Goal: Task Accomplishment & Management: Use online tool/utility

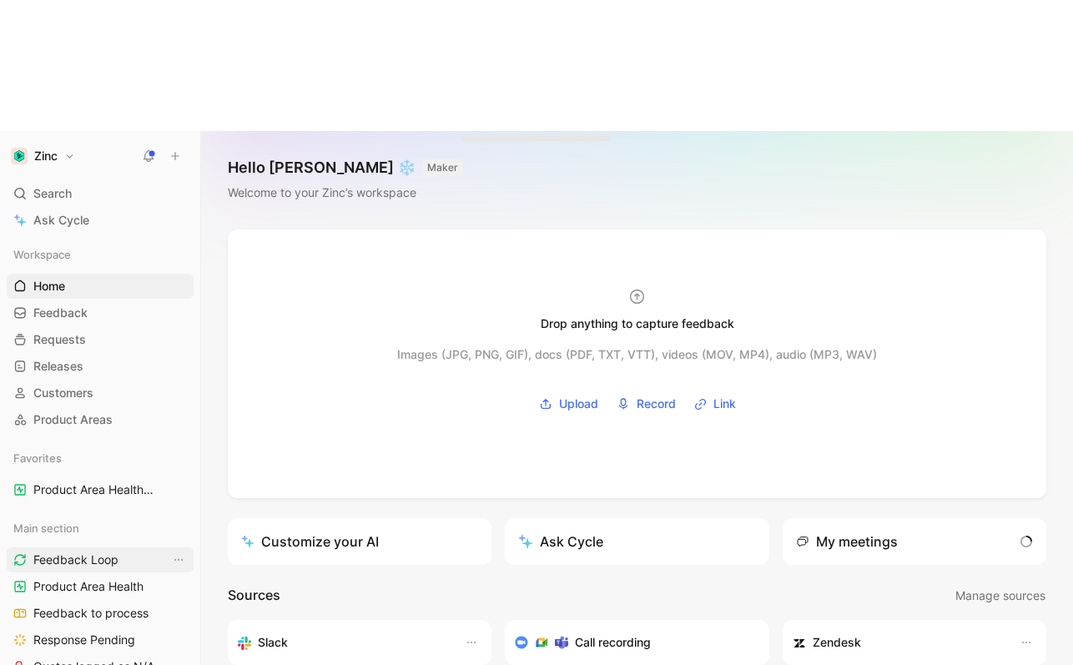
click at [58, 552] on span "Feedback Loop" at bounding box center [75, 560] width 85 height 17
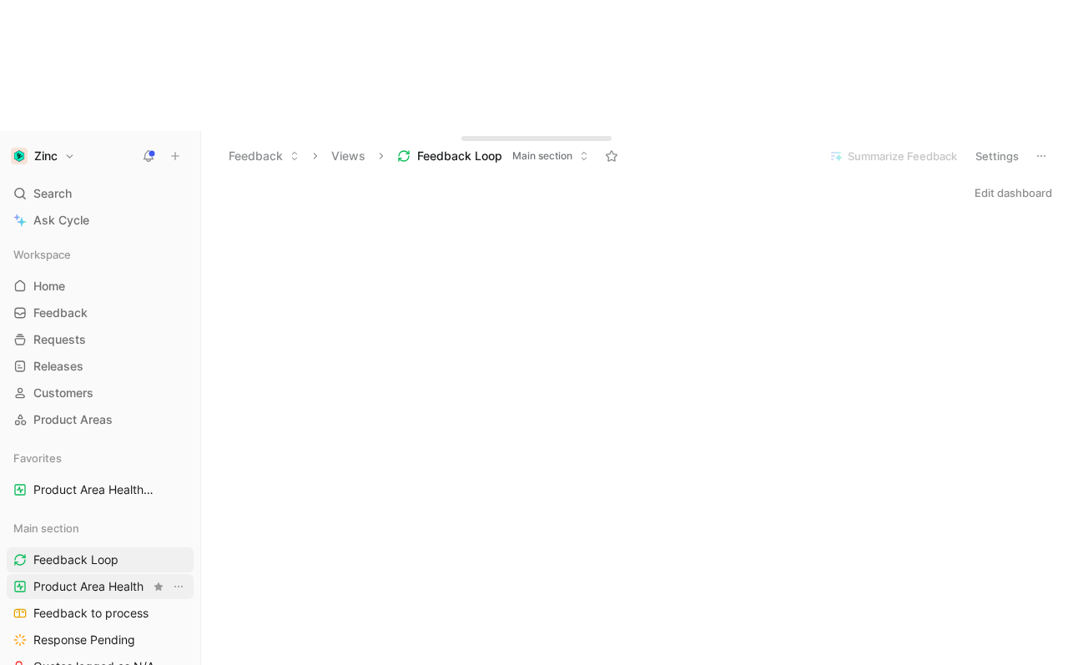
click at [93, 578] on span "Product Area Health" at bounding box center [88, 586] width 110 height 17
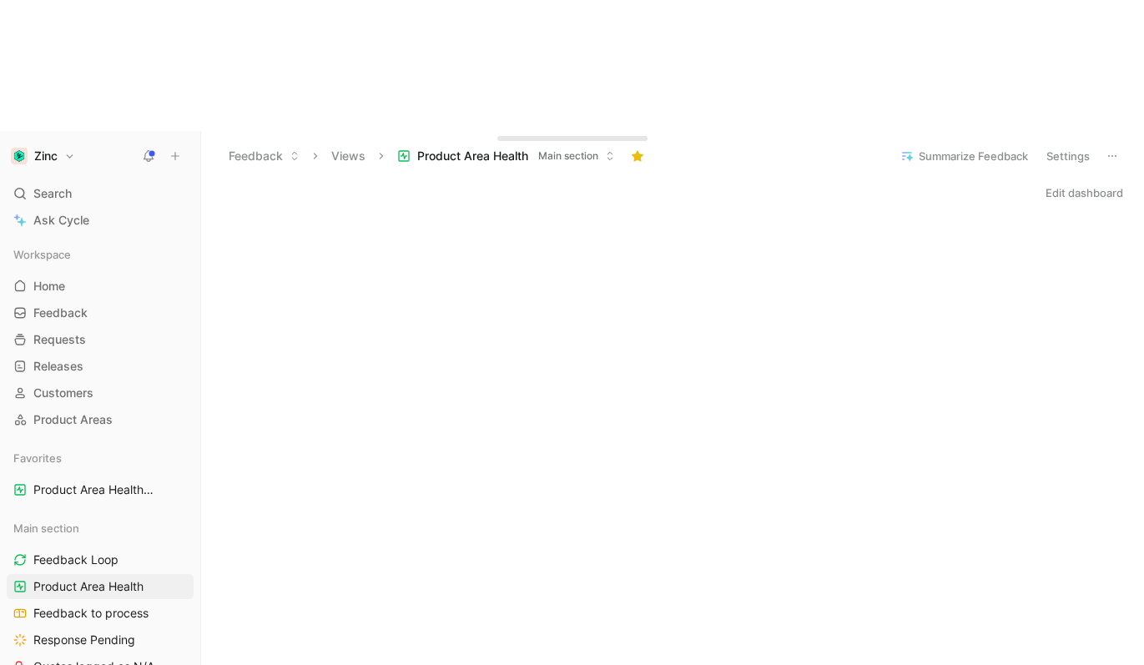
click at [198, 149] on icon at bounding box center [199, 155] width 13 height 13
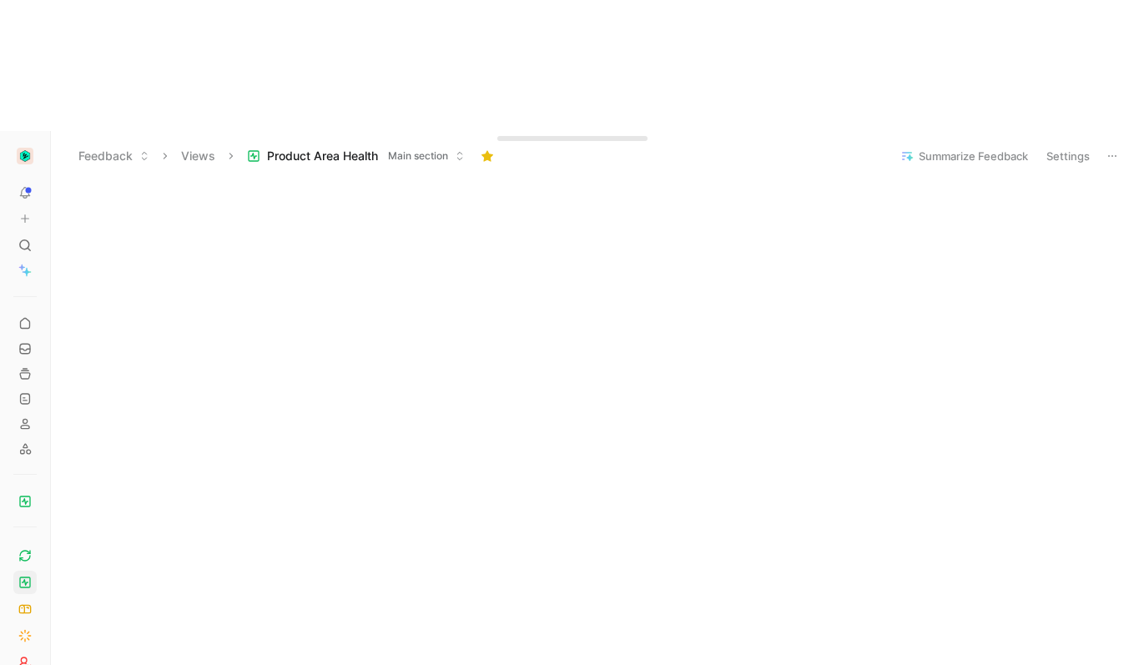
scroll to position [778, 0]
click at [18, 656] on icon at bounding box center [24, 662] width 13 height 13
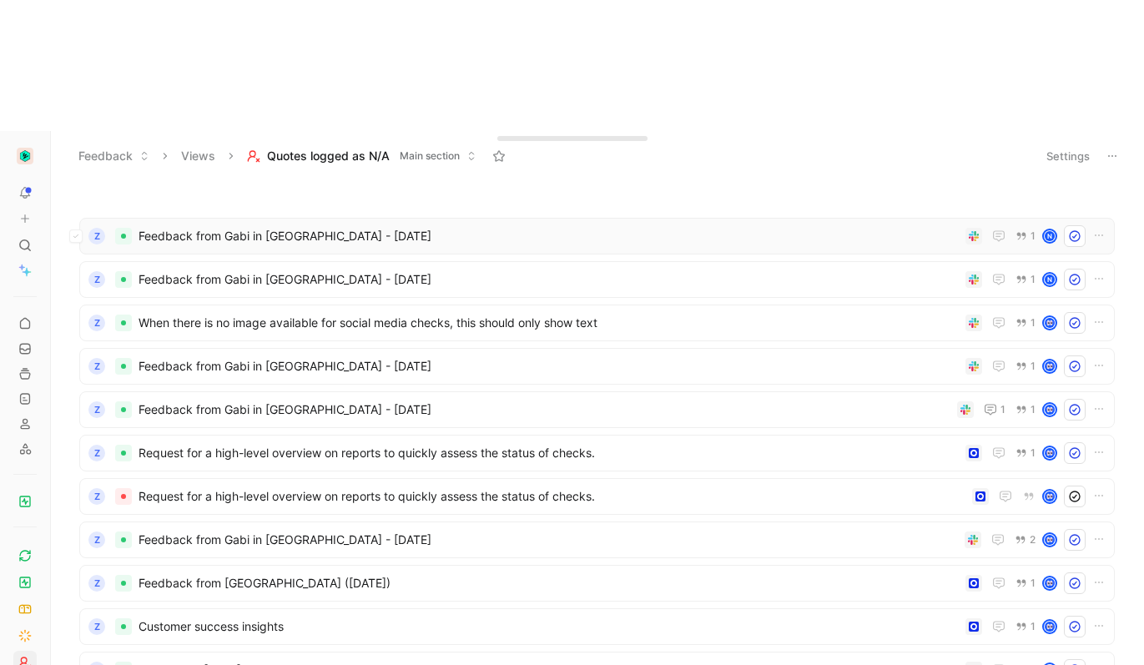
click at [248, 226] on span "Feedback from Gabi in [GEOGRAPHIC_DATA] - [DATE]" at bounding box center [549, 236] width 820 height 20
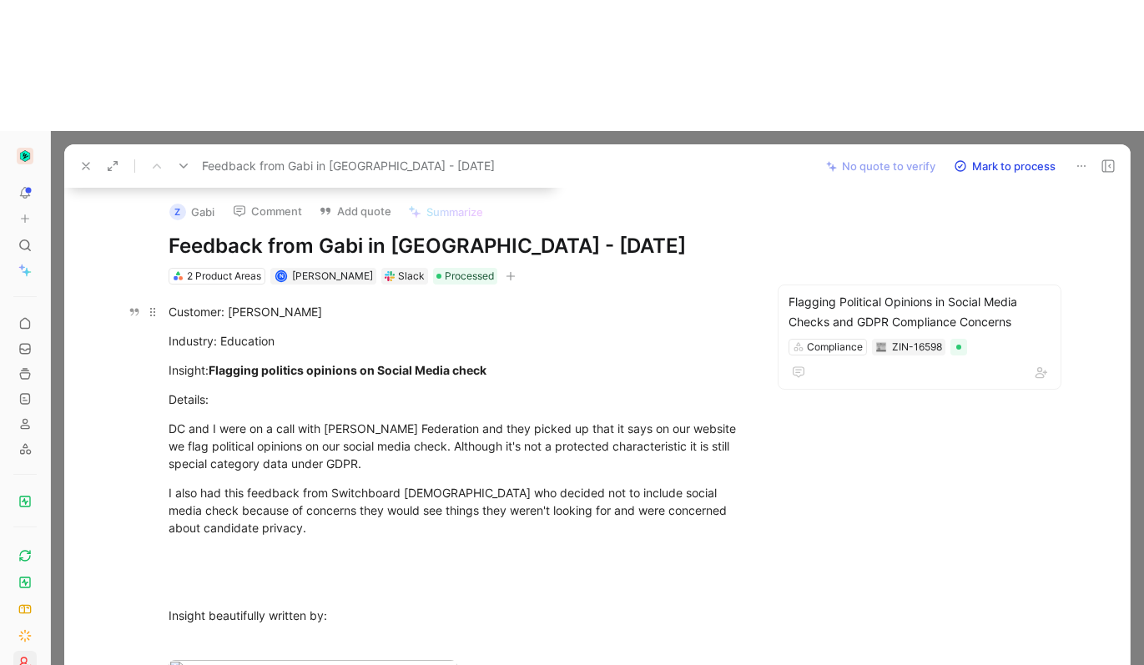
drag, startPoint x: 263, startPoint y: 184, endPoint x: 229, endPoint y: 180, distance: 34.5
click at [229, 303] on div "Customer: [PERSON_NAME]" at bounding box center [458, 312] width 578 height 18
copy div "[PERSON_NAME]"
click at [207, 199] on button "Z Gabi" at bounding box center [192, 211] width 60 height 25
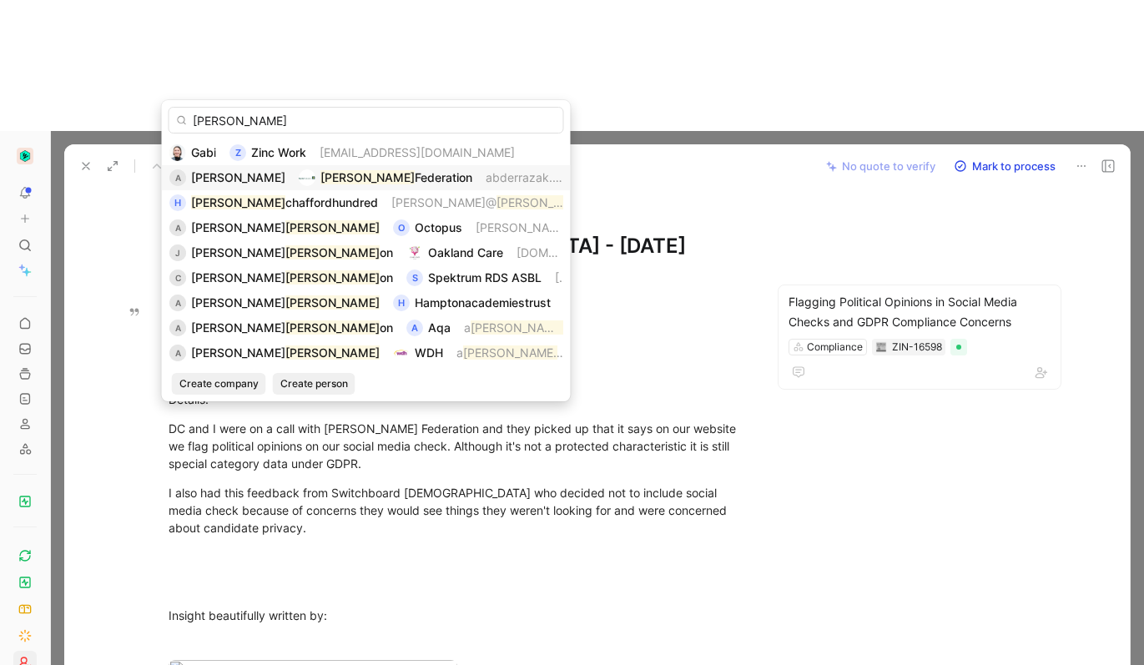
type input "[PERSON_NAME]"
click at [431, 185] on div "[PERSON_NAME] Federation" at bounding box center [396, 178] width 152 height 20
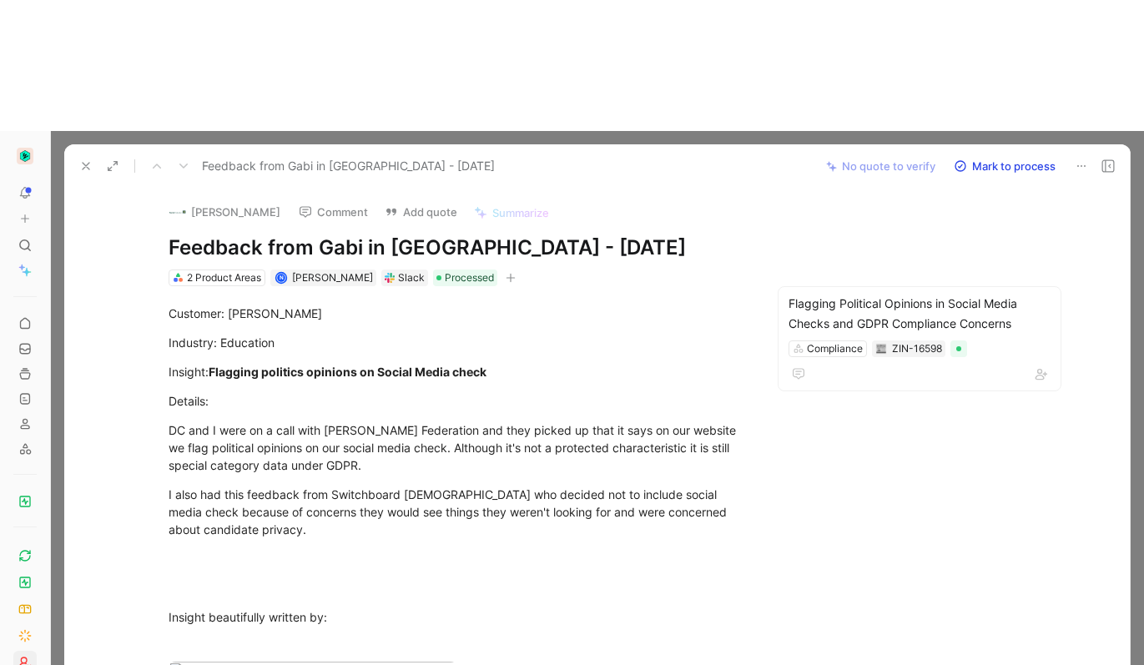
click at [995, 154] on button "Mark to process" at bounding box center [1004, 165] width 117 height 23
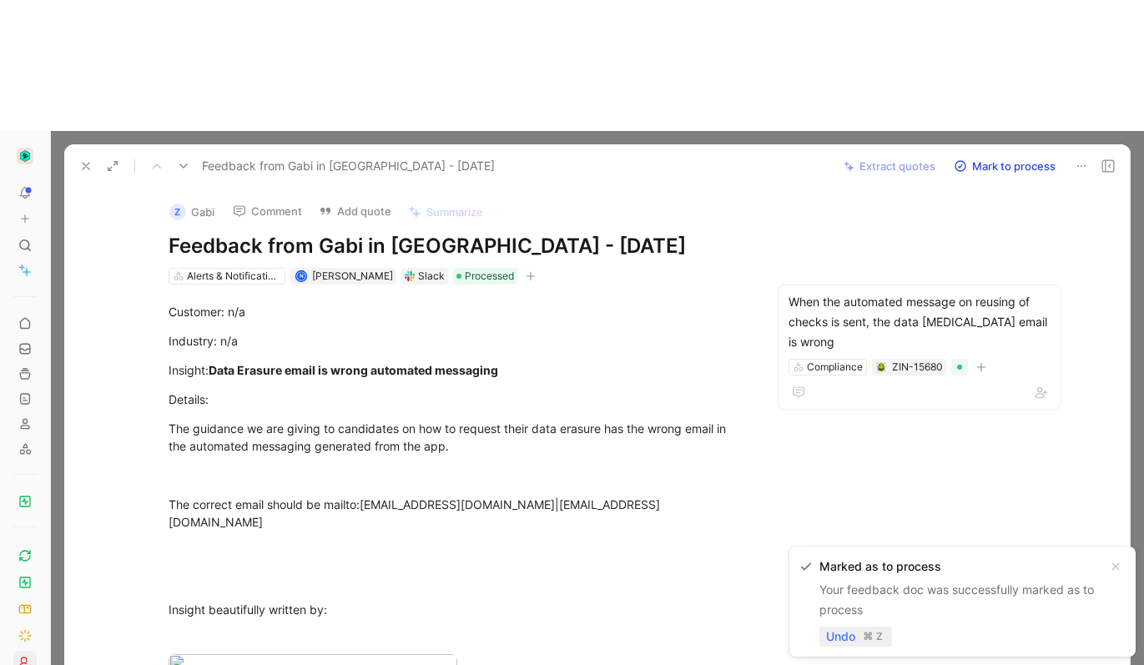
click at [839, 640] on span "Undo" at bounding box center [840, 637] width 29 height 20
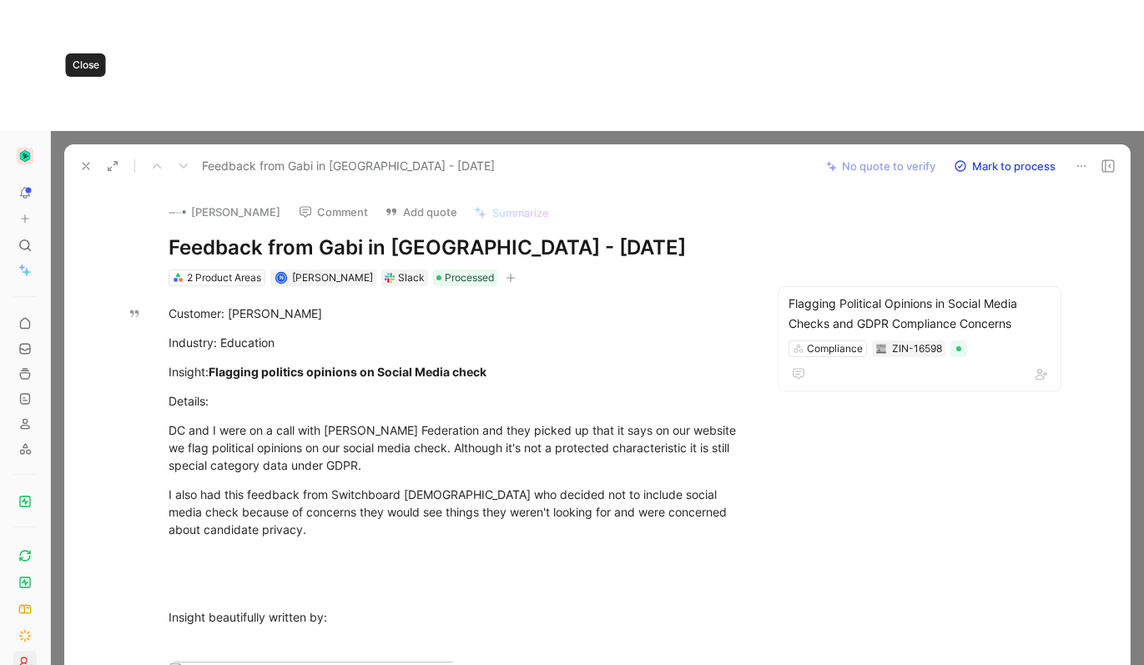
click at [78, 154] on button at bounding box center [85, 165] width 23 height 23
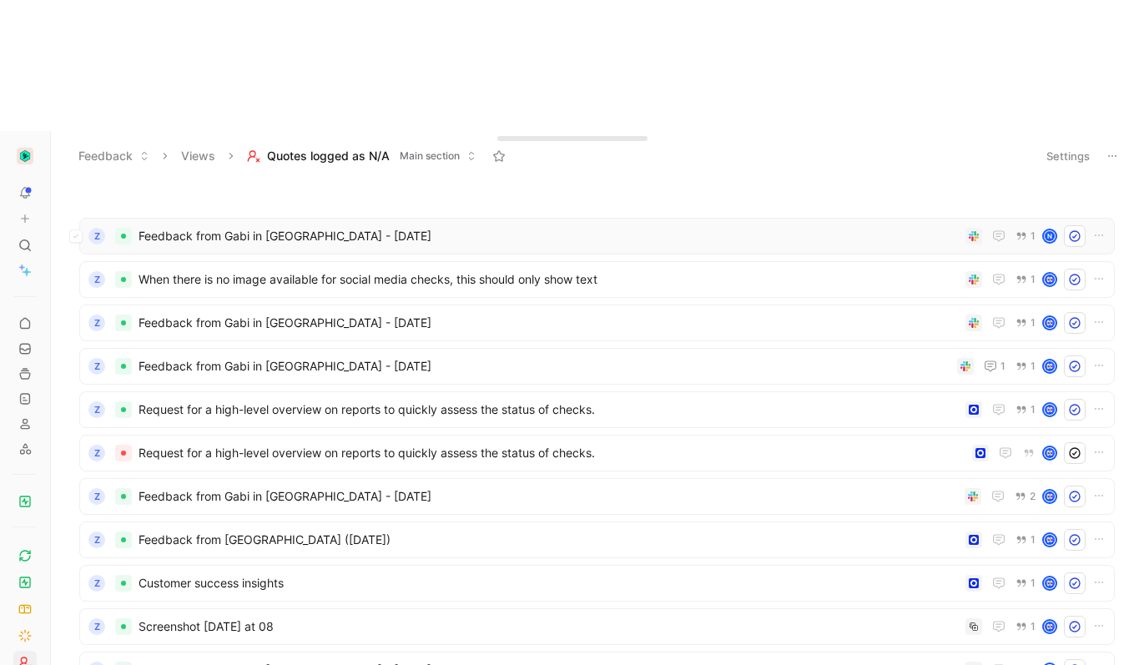
click at [193, 226] on span "Feedback from Gabi in [GEOGRAPHIC_DATA] - [DATE]" at bounding box center [549, 236] width 820 height 20
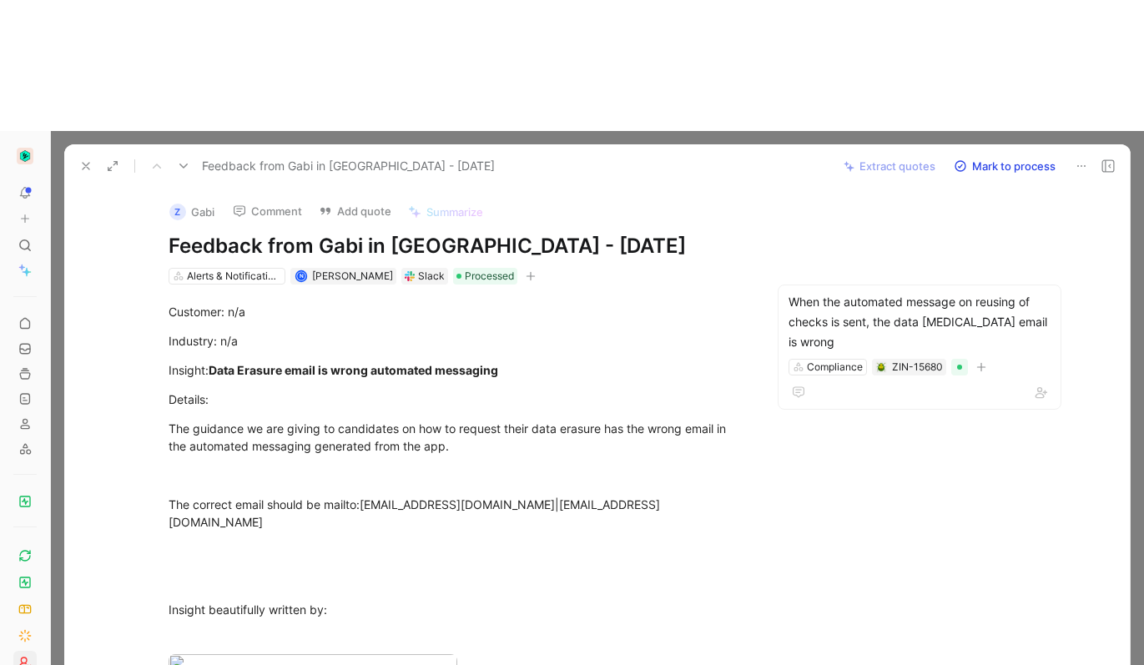
click at [195, 199] on button "Z Gabi" at bounding box center [192, 211] width 60 height 25
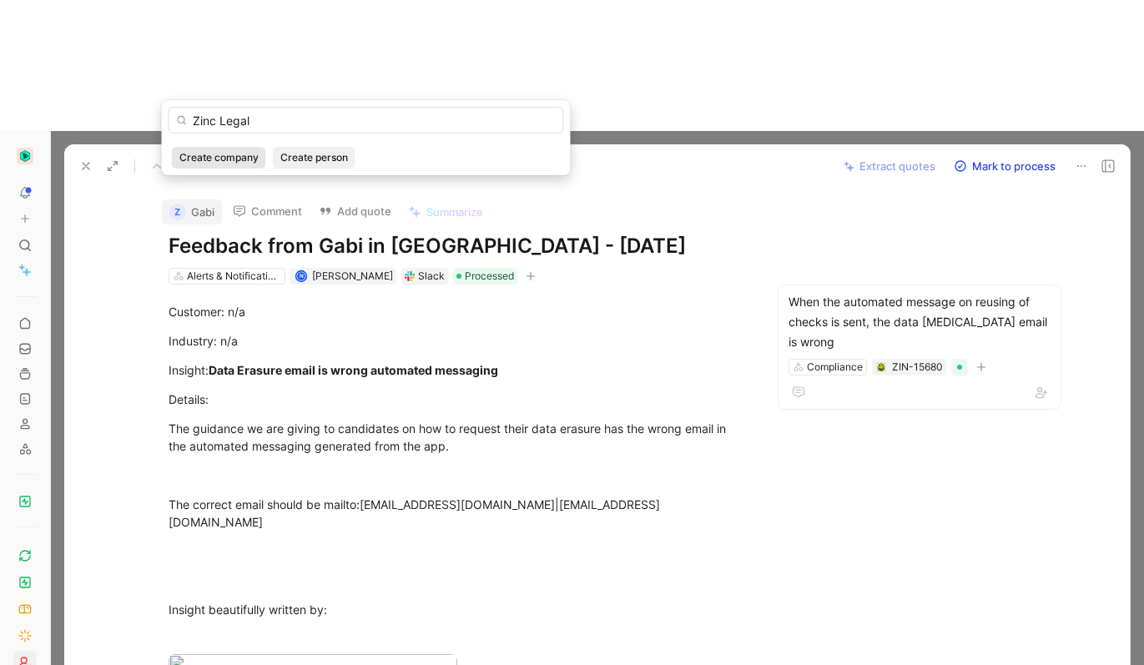
type input "Zinc Legal"
click at [237, 163] on span "Create company" at bounding box center [218, 157] width 79 height 17
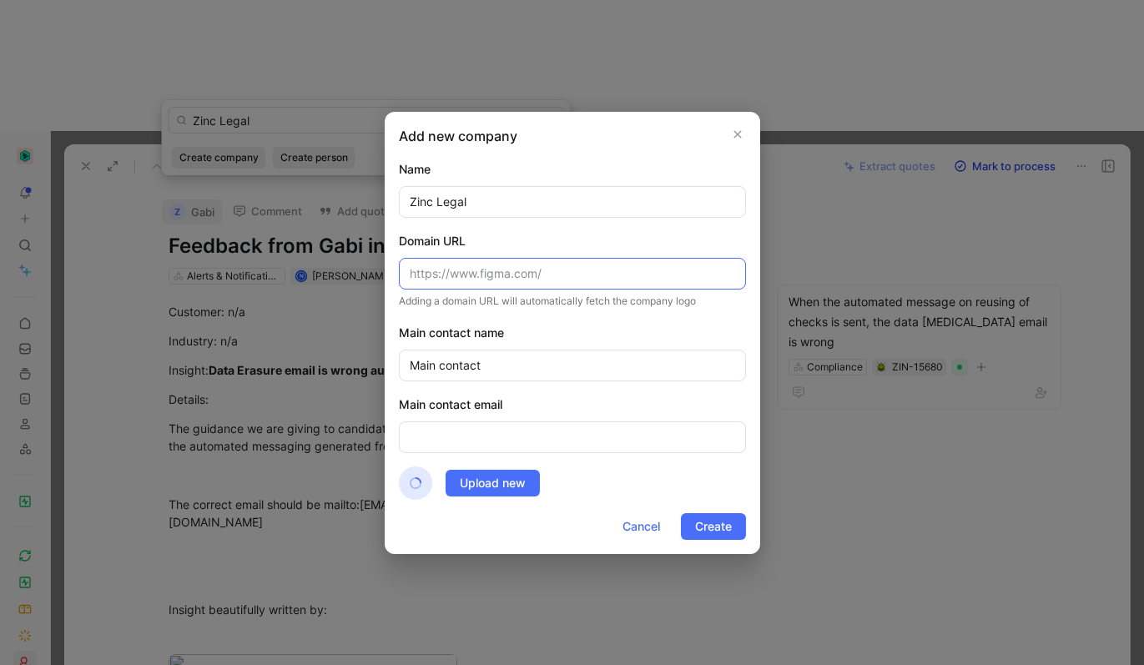
click at [509, 284] on input "text" at bounding box center [572, 274] width 347 height 32
type input "z"
type input "[DOMAIN_NAME]"
click at [611, 523] on button "Cancel" at bounding box center [641, 526] width 66 height 27
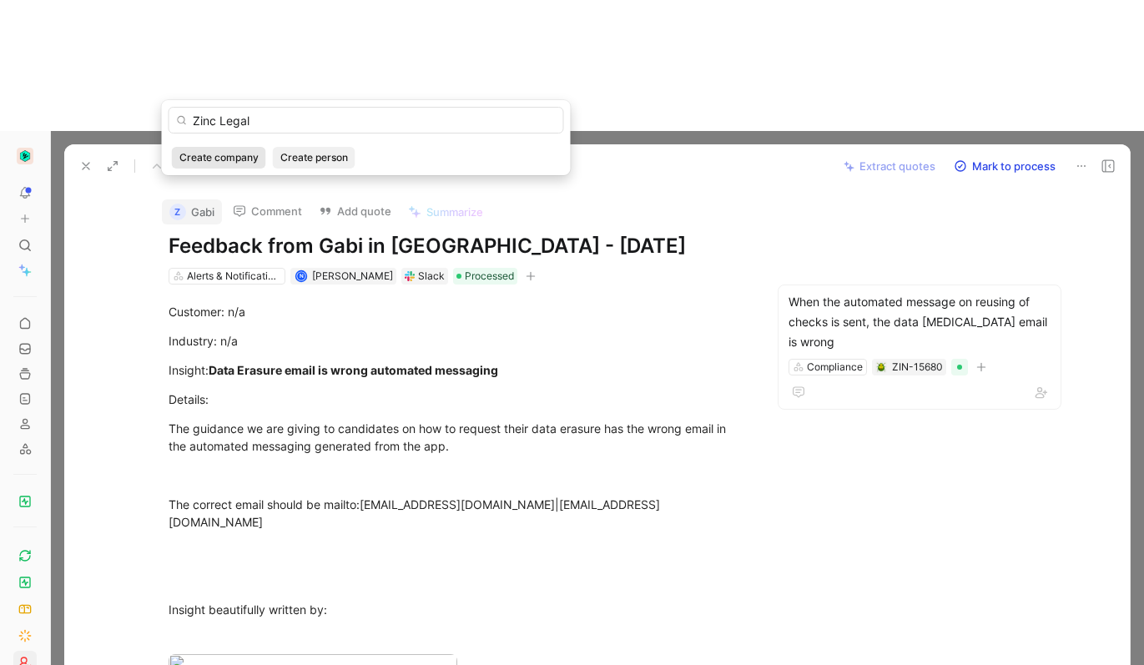
click at [235, 154] on span "Create company" at bounding box center [218, 157] width 79 height 17
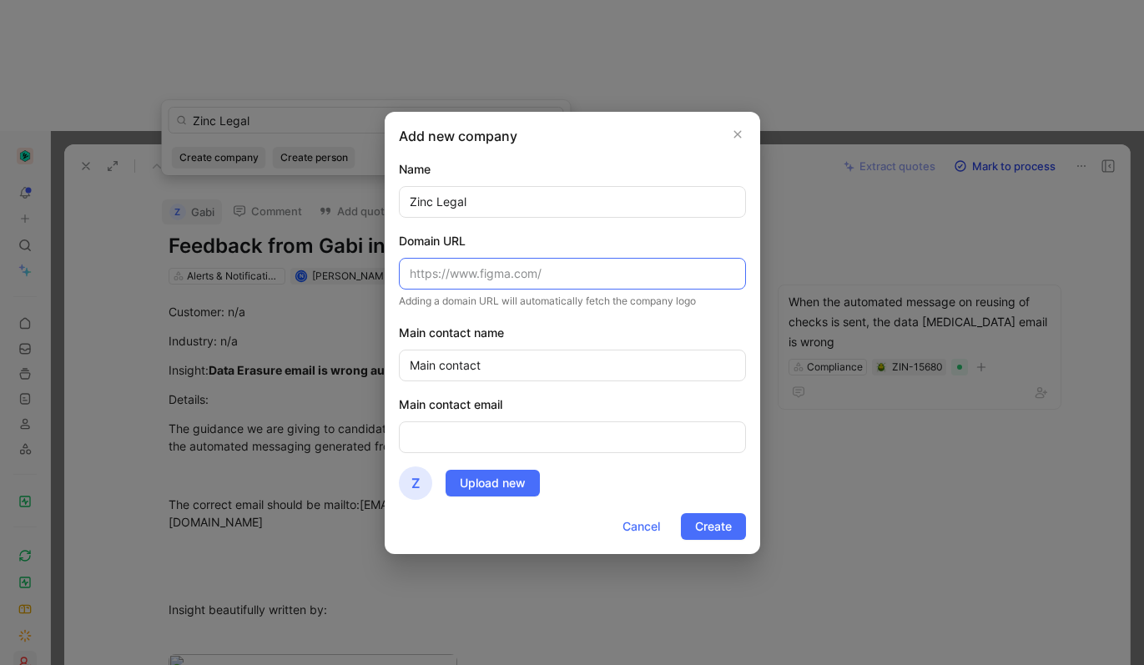
click at [513, 270] on input "text" at bounding box center [572, 274] width 347 height 32
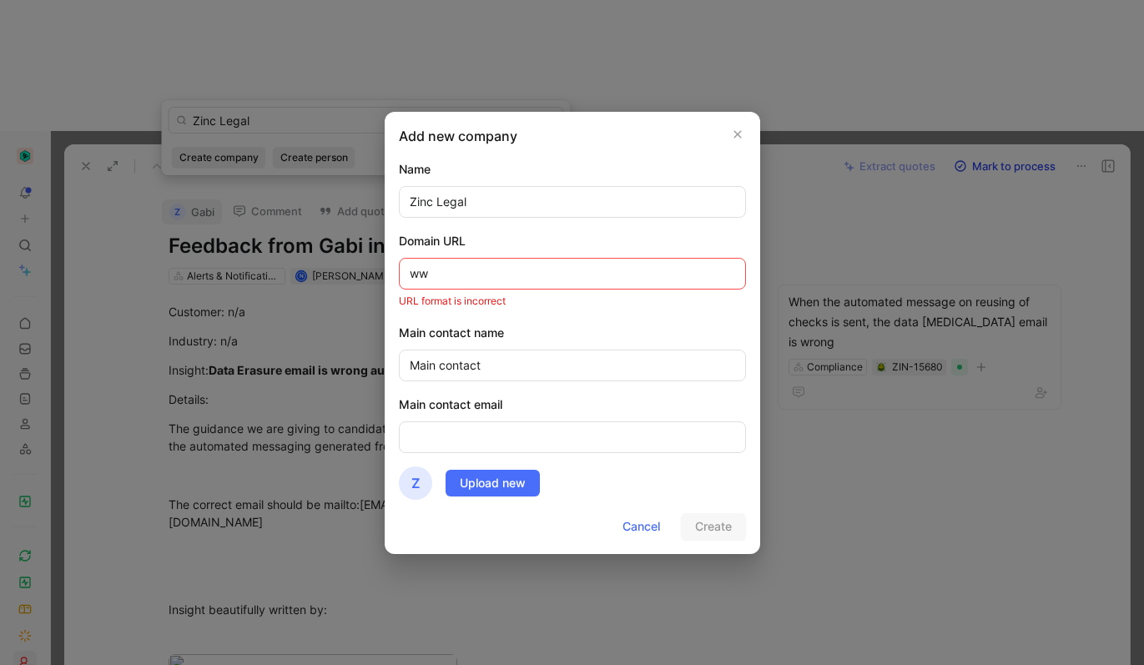
type input "[DOMAIN_NAME]"
click at [712, 518] on span "Create" at bounding box center [713, 527] width 37 height 20
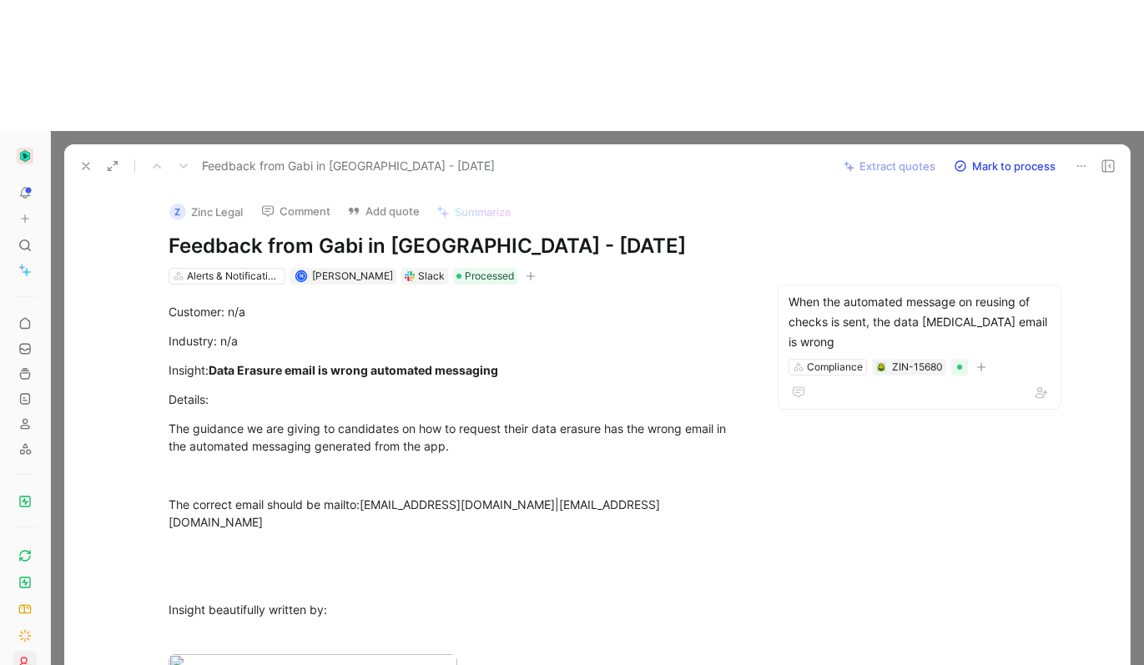
click at [88, 163] on use at bounding box center [86, 166] width 7 height 7
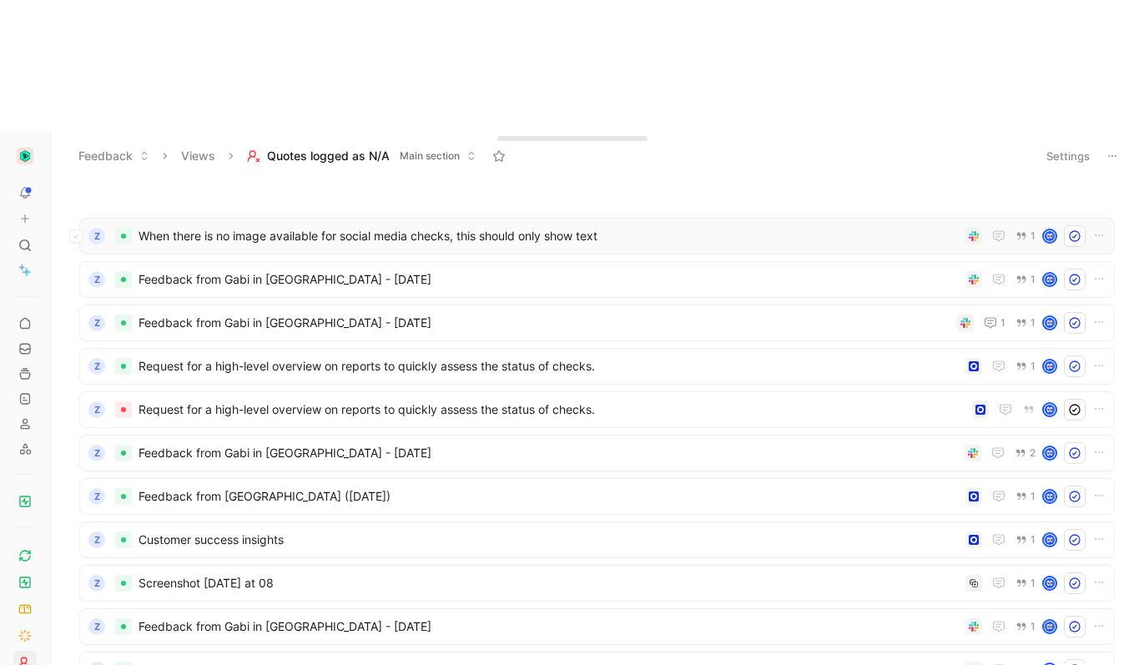
click at [222, 218] on div "Z When there is no image available for social media checks, this should only sh…" at bounding box center [597, 236] width 1036 height 37
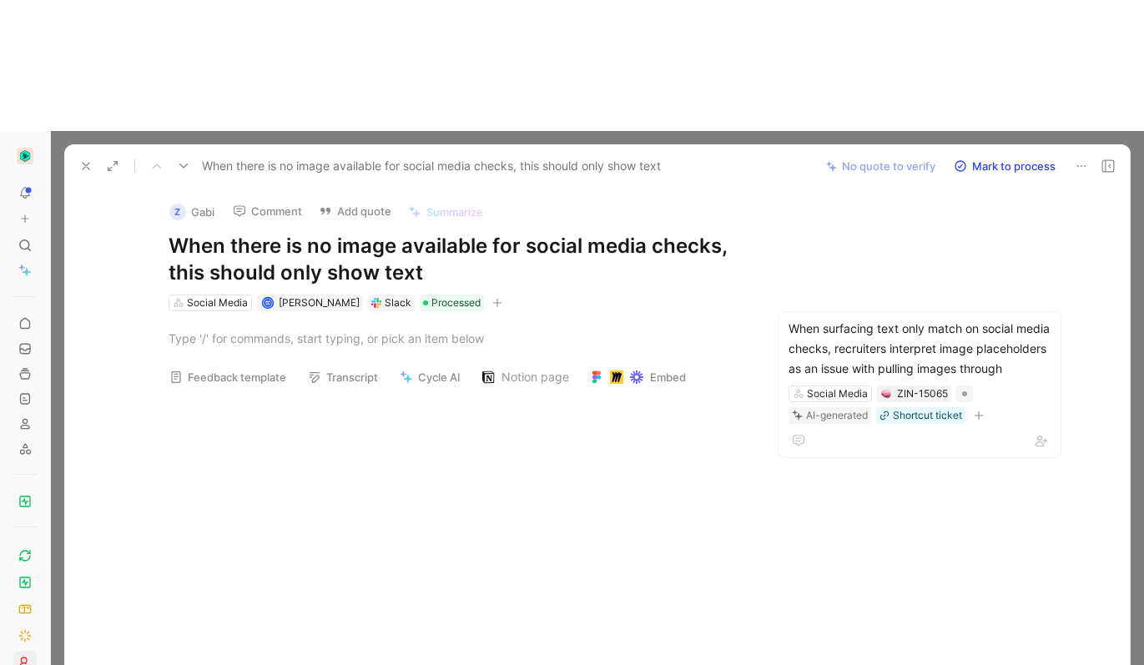
click at [197, 199] on button "Z Gabi" at bounding box center [192, 211] width 60 height 25
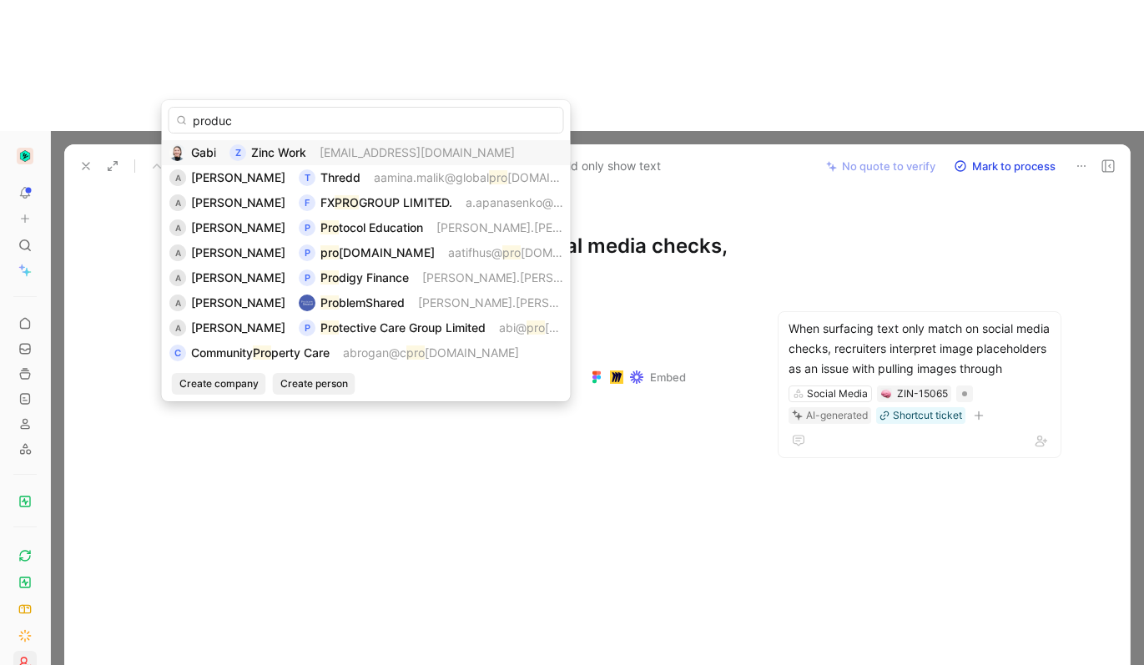
type input "product"
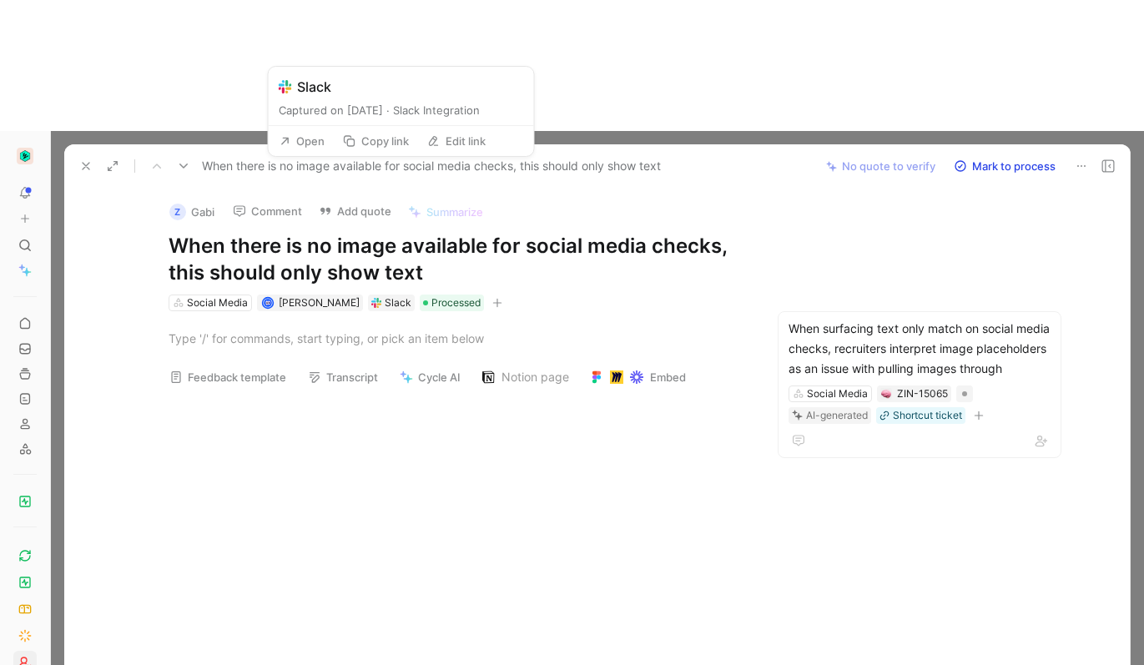
click at [303, 138] on button "Open" at bounding box center [302, 140] width 60 height 23
click at [316, 141] on button "Open" at bounding box center [302, 140] width 60 height 23
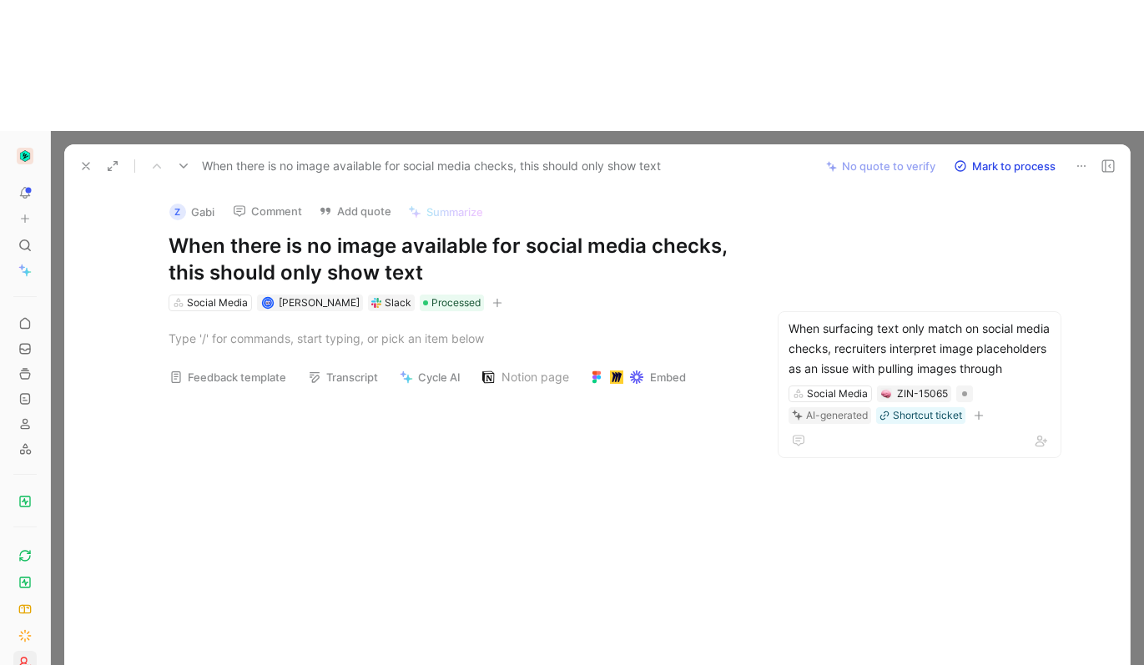
click at [477, 400] on div at bounding box center [456, 499] width 715 height 199
click at [188, 199] on button "Z Gabi" at bounding box center [192, 211] width 60 height 25
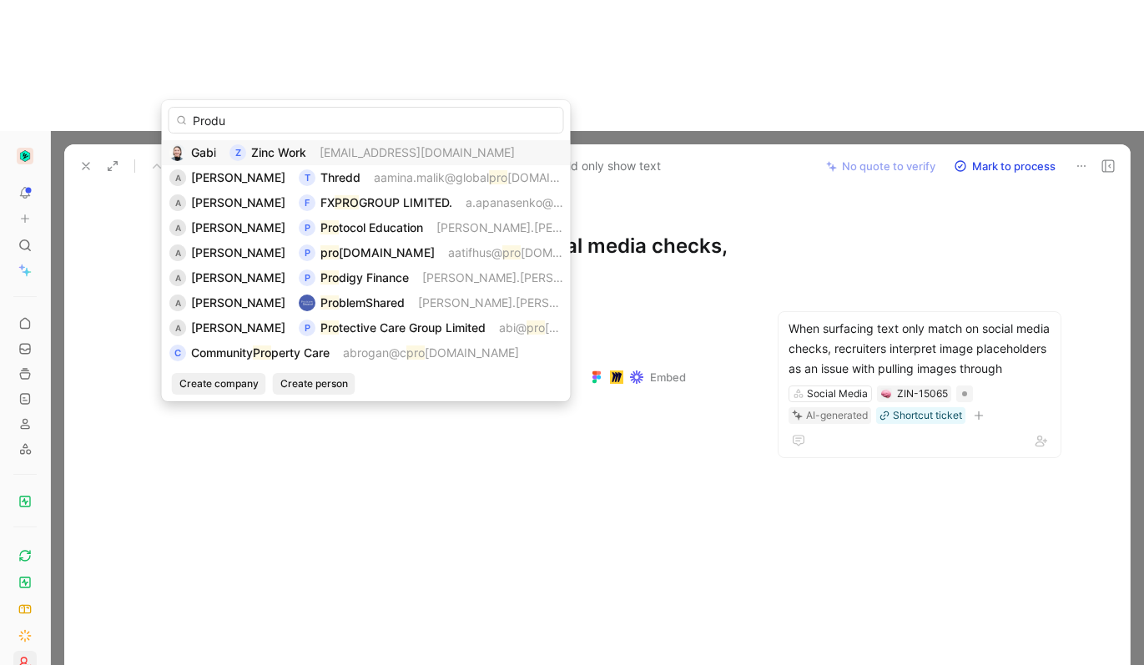
type input "Produc"
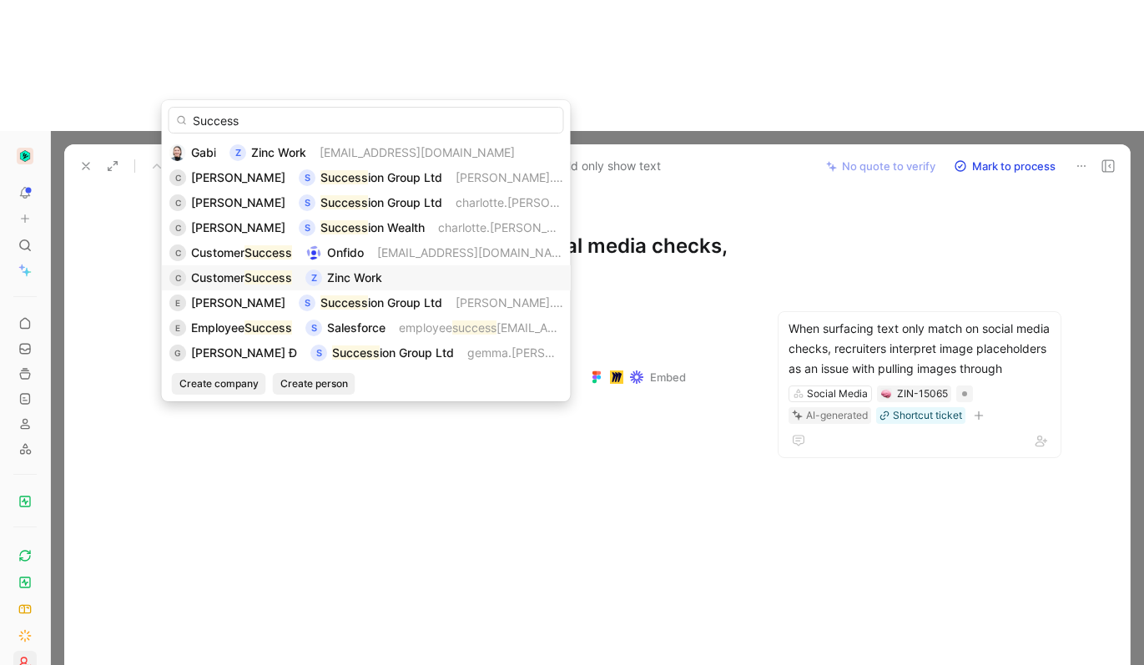
type input "Success"
click at [391, 276] on div "C Customer Success Z Zinc Work" at bounding box center [366, 278] width 394 height 20
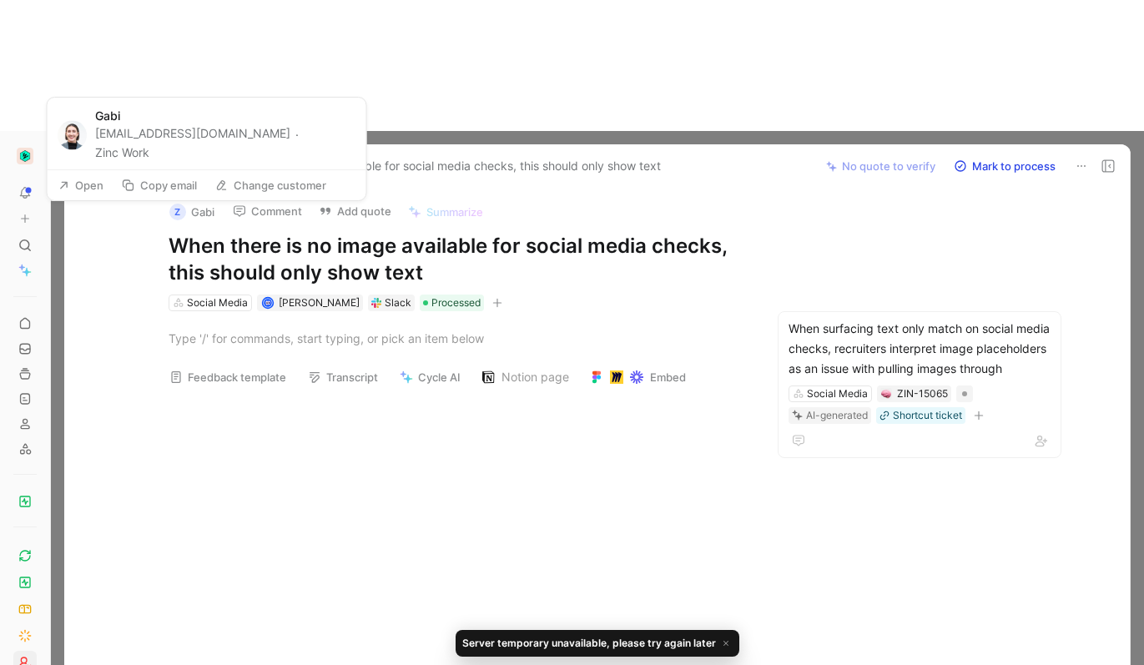
click at [194, 199] on button "Z Gabi" at bounding box center [192, 211] width 60 height 25
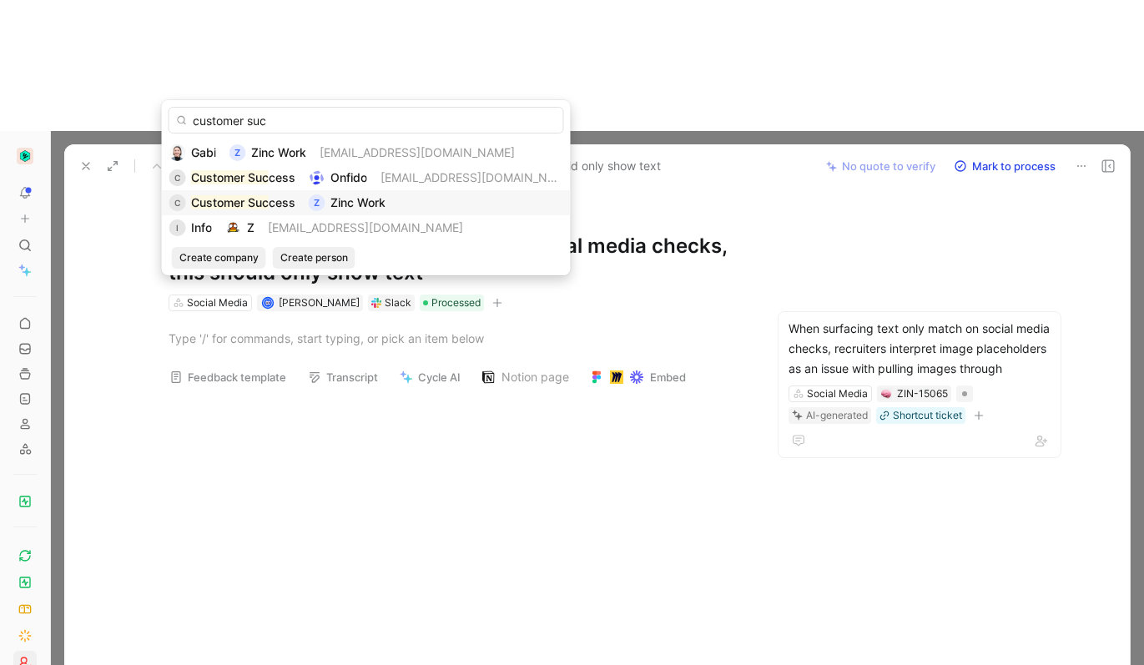
type input "customer suc"
click at [298, 207] on div "C Customer Suc cess Z Zinc Work" at bounding box center [366, 203] width 394 height 20
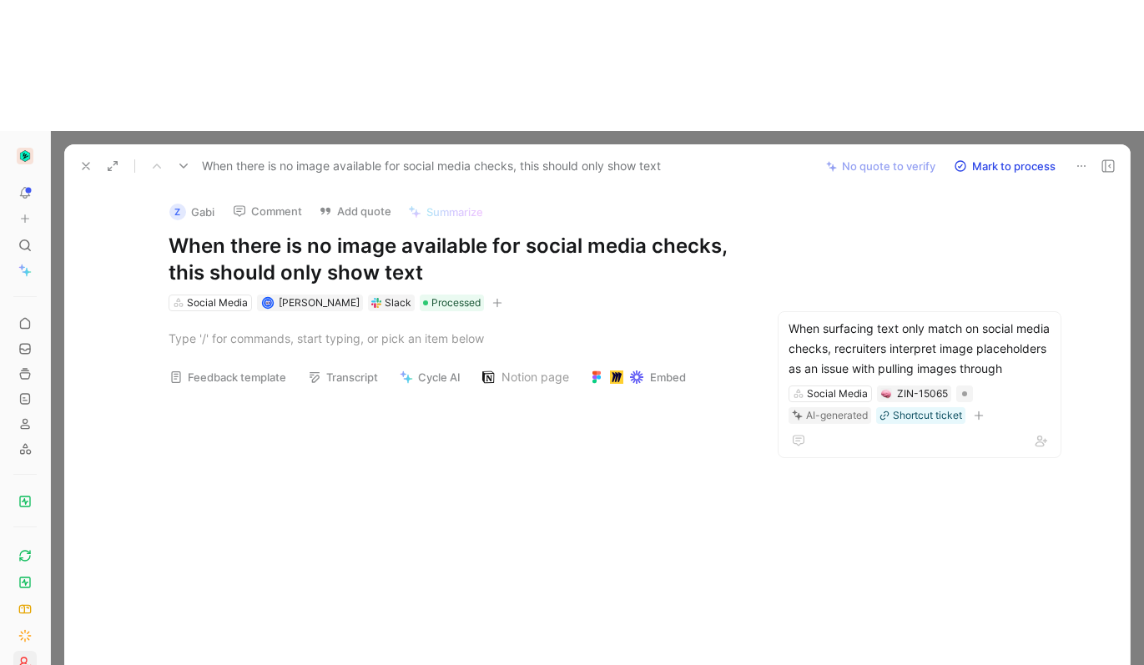
click at [200, 199] on button "Z Gabi" at bounding box center [192, 211] width 60 height 25
click at [188, 199] on button "Z Gabi" at bounding box center [192, 211] width 60 height 25
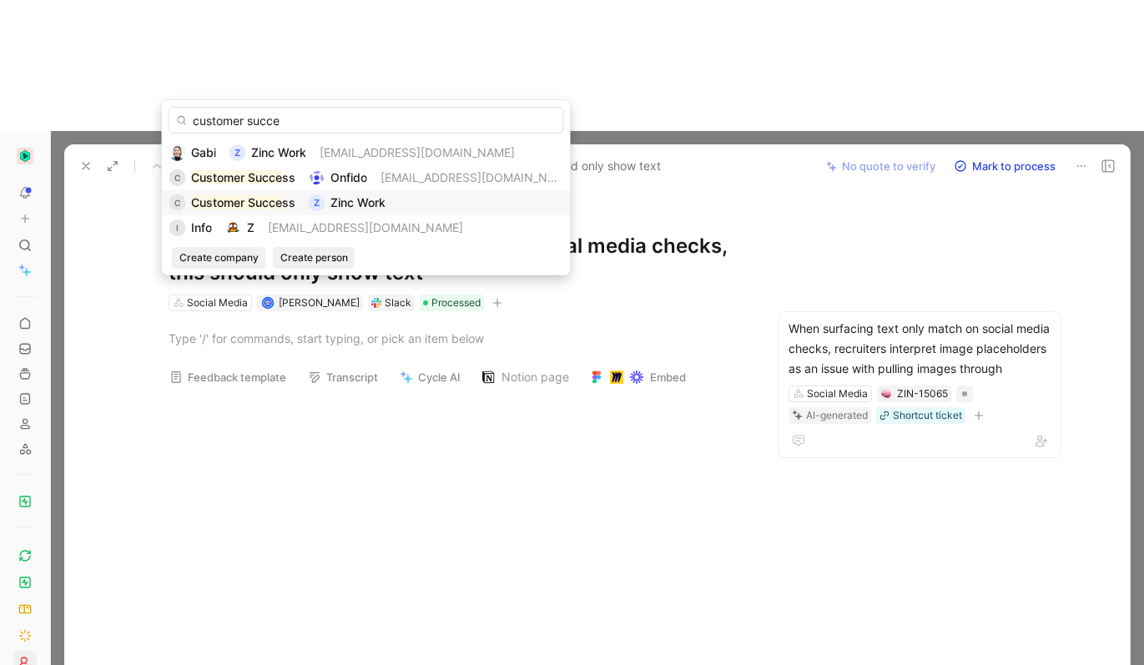
type input "customer succe"
click at [275, 204] on mark "Customer Succe" at bounding box center [236, 202] width 91 height 14
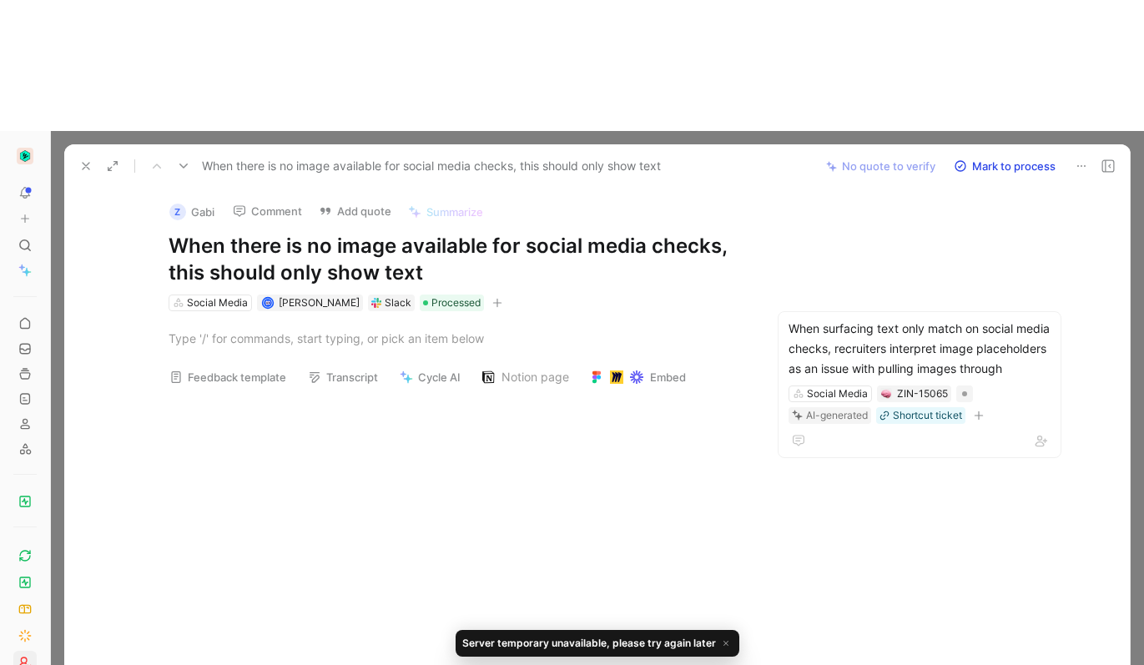
click at [88, 163] on use at bounding box center [86, 166] width 7 height 7
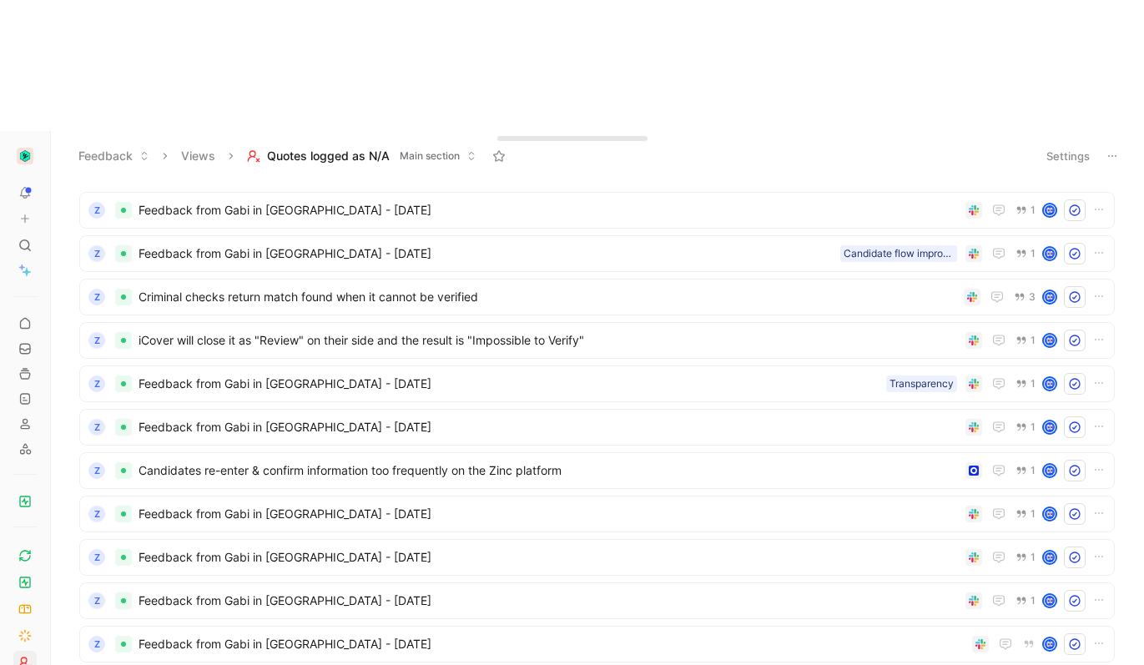
scroll to position [714, 0]
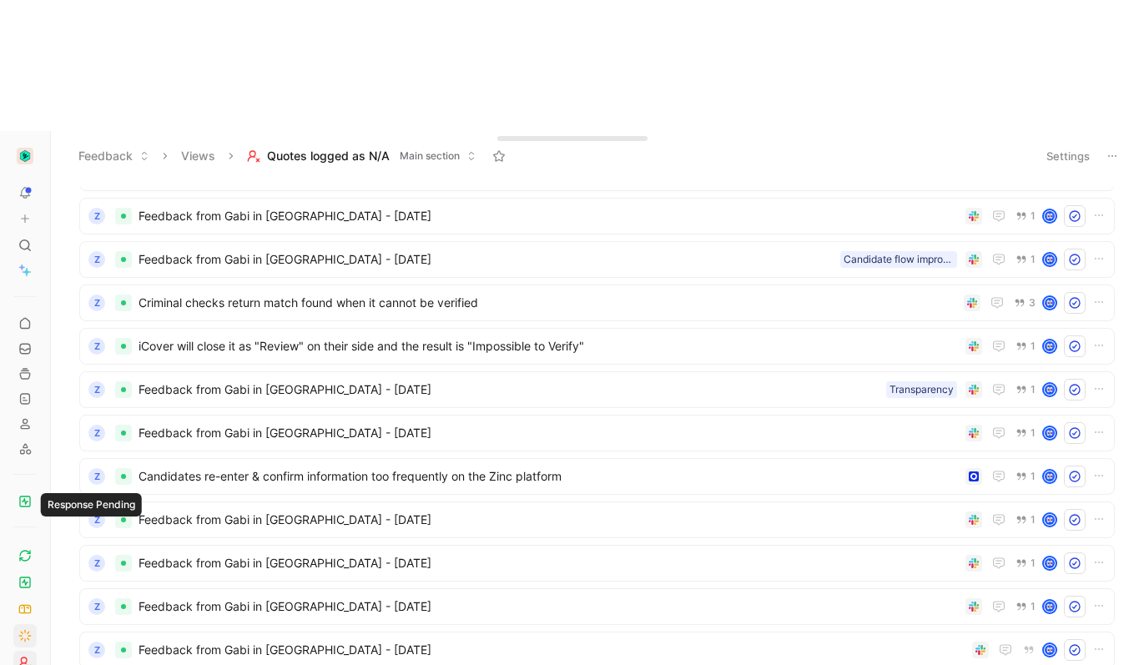
click at [18, 629] on icon at bounding box center [24, 635] width 13 height 13
